Goal: Information Seeking & Learning: Find specific fact

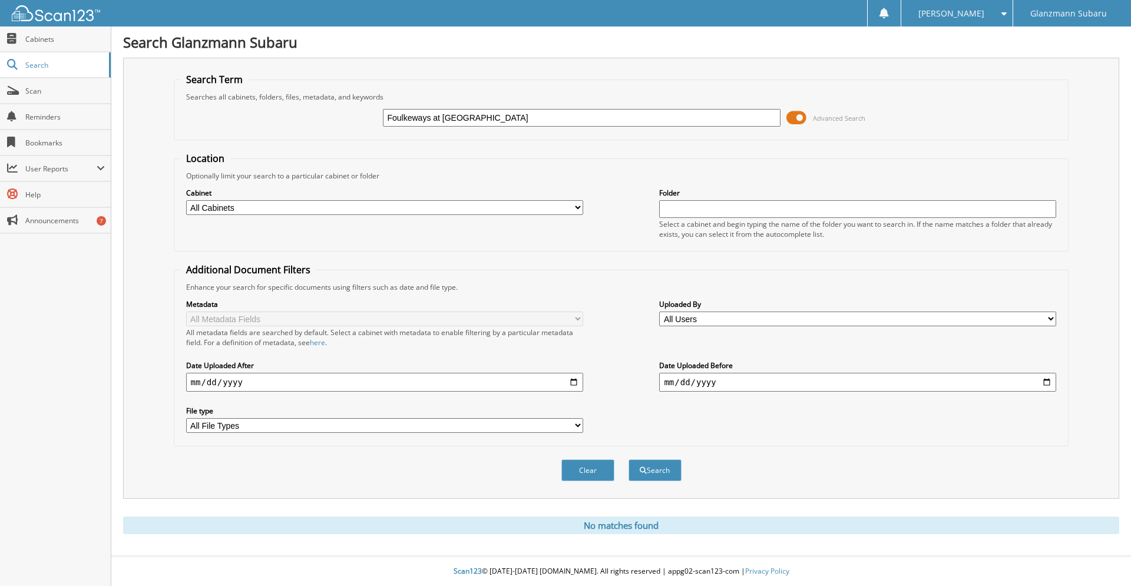
click at [489, 122] on input "Foulkeways at [GEOGRAPHIC_DATA]" at bounding box center [581, 118] width 397 height 18
click at [628, 459] on button "Search" at bounding box center [654, 470] width 53 height 22
click at [430, 120] on input "text" at bounding box center [581, 118] width 397 height 18
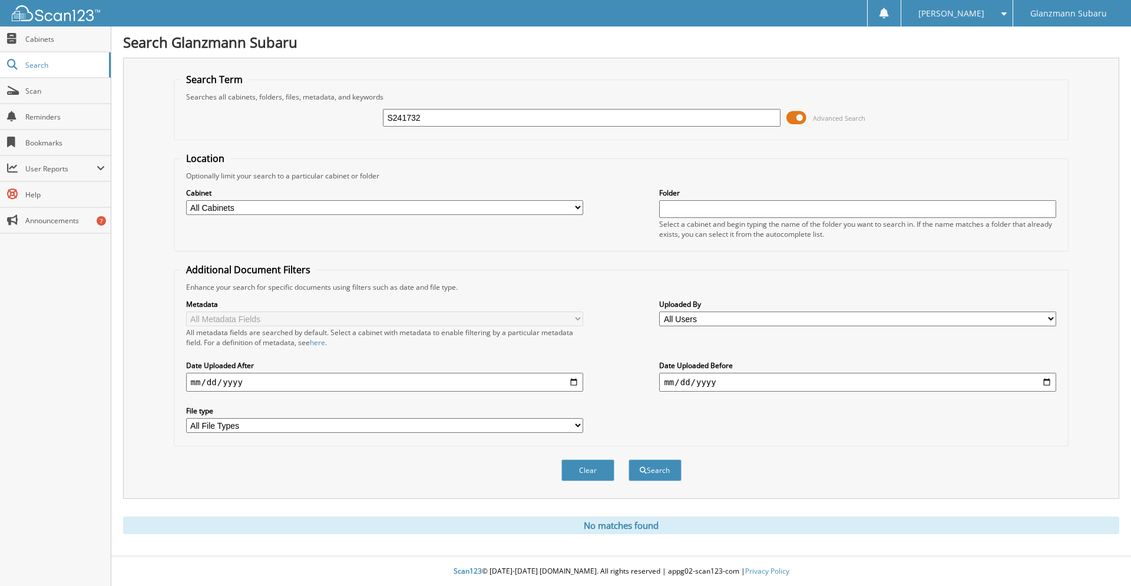
type input "S241732"
click at [628, 459] on button "Search" at bounding box center [654, 470] width 53 height 22
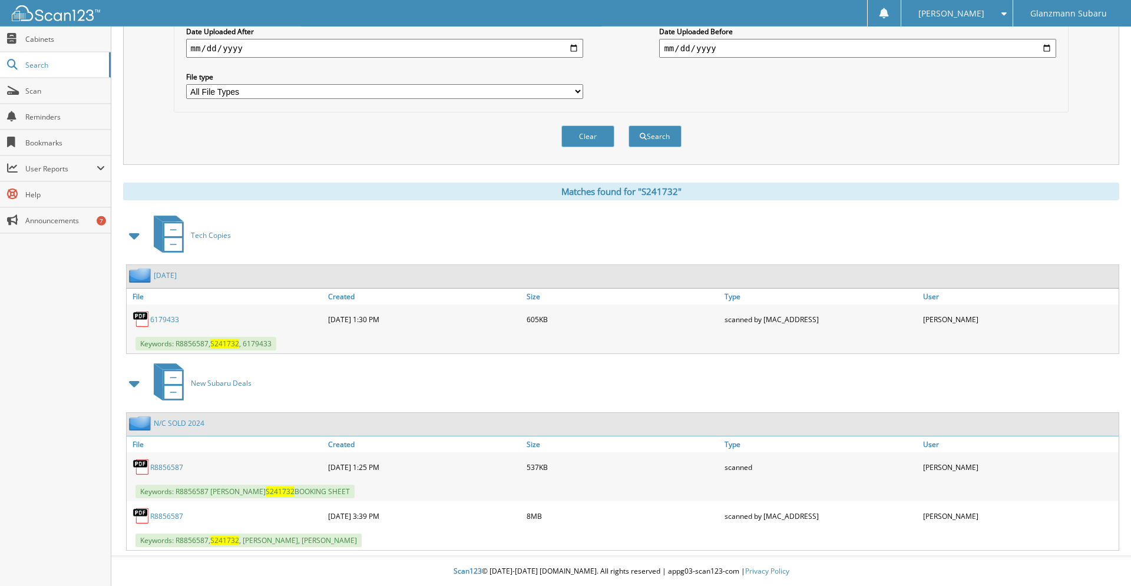
scroll to position [353, 0]
click at [169, 515] on link "R8856587" at bounding box center [166, 516] width 33 height 10
